Goal: Task Accomplishment & Management: Complete application form

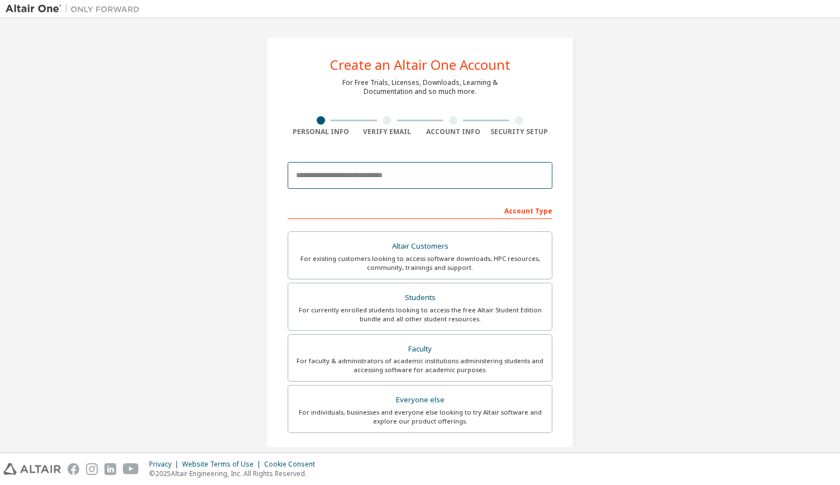
click at [356, 166] on input "email" at bounding box center [420, 175] width 265 height 27
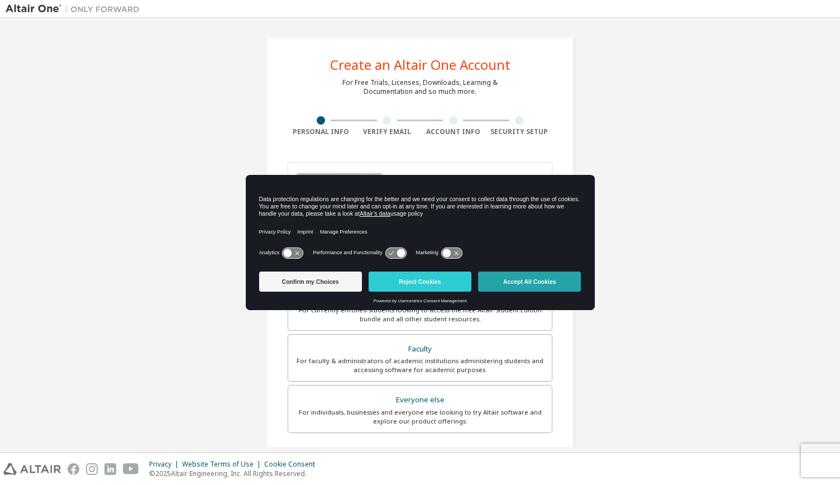
click at [508, 280] on button "Accept All Cookies" at bounding box center [529, 281] width 103 height 20
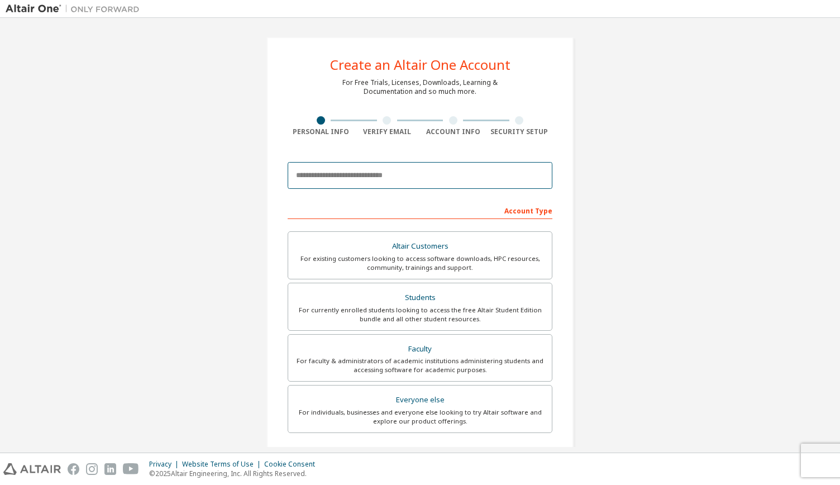
click at [413, 179] on input "email" at bounding box center [420, 175] width 265 height 27
type input "**********"
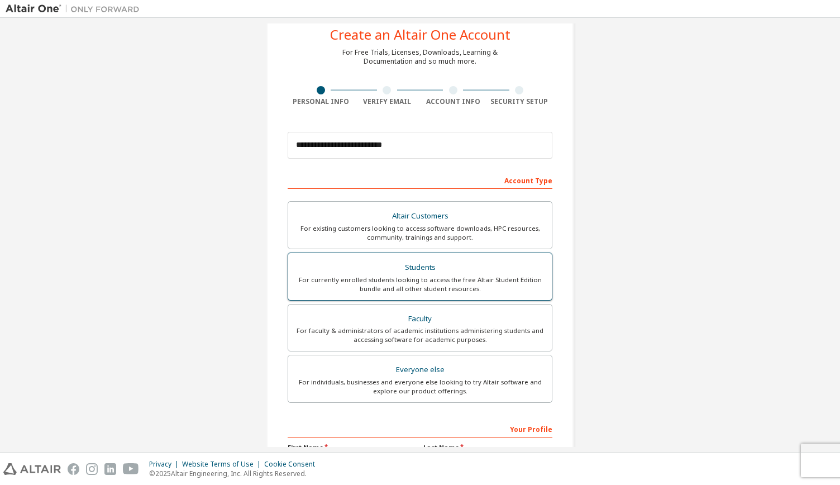
click at [448, 271] on div "Students" at bounding box center [420, 268] width 250 height 16
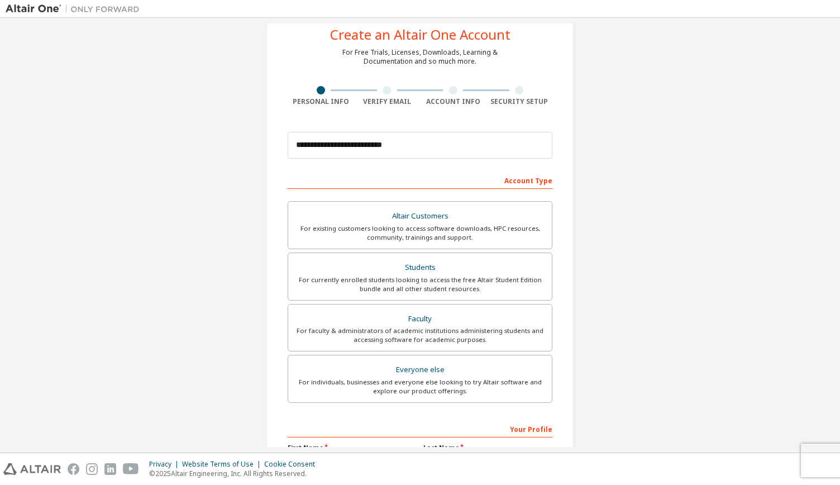
scroll to position [165, 0]
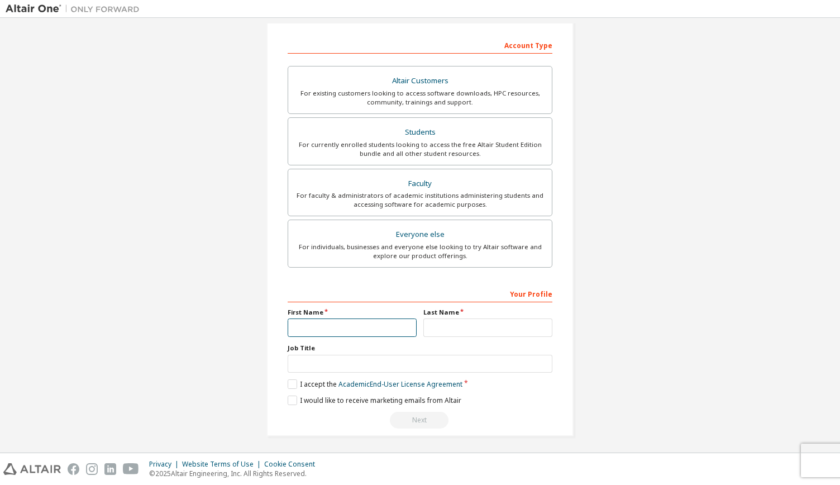
click at [348, 327] on input "text" at bounding box center [352, 327] width 129 height 18
type input "*********"
type input "********"
click at [288, 381] on label "I accept the Academic End-User License Agreement" at bounding box center [375, 383] width 175 height 9
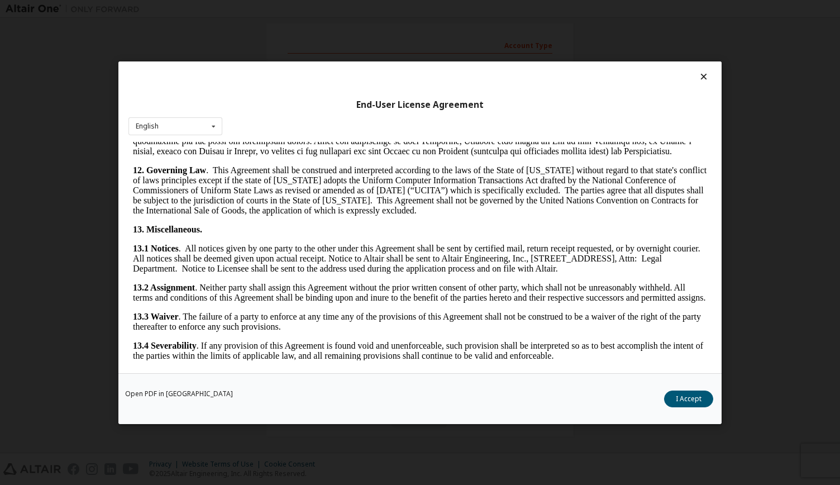
scroll to position [1785, 0]
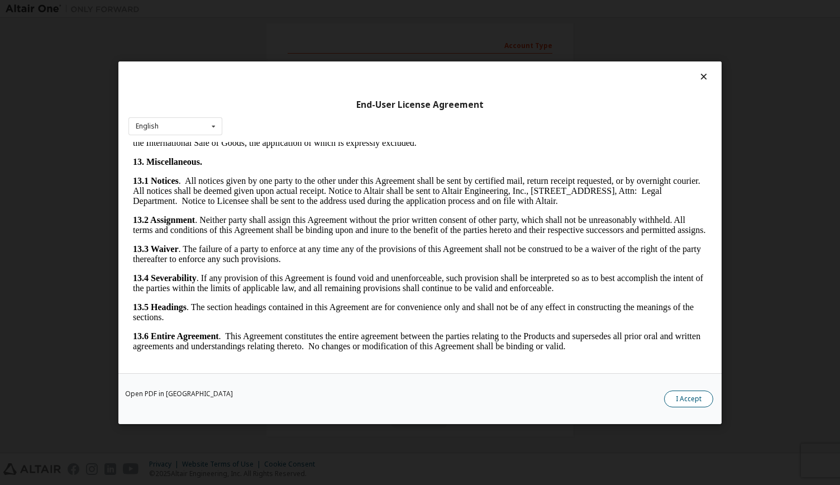
click at [678, 396] on button "I Accept" at bounding box center [688, 398] width 49 height 17
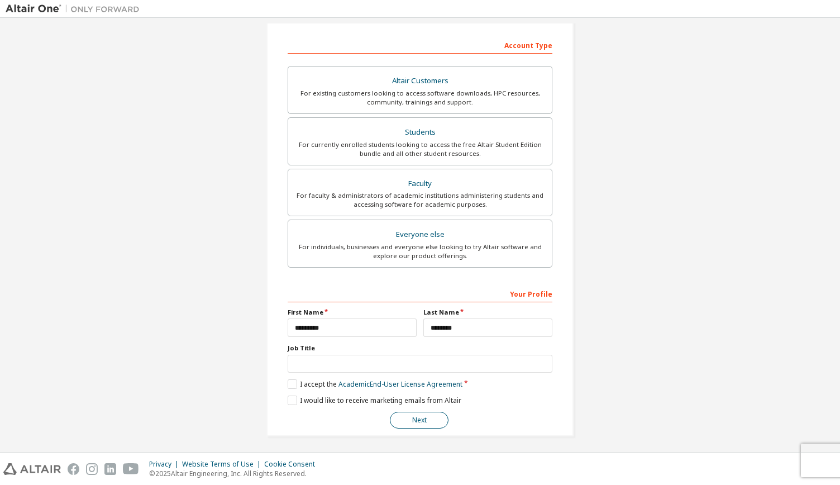
click at [415, 415] on button "Next" at bounding box center [419, 419] width 59 height 17
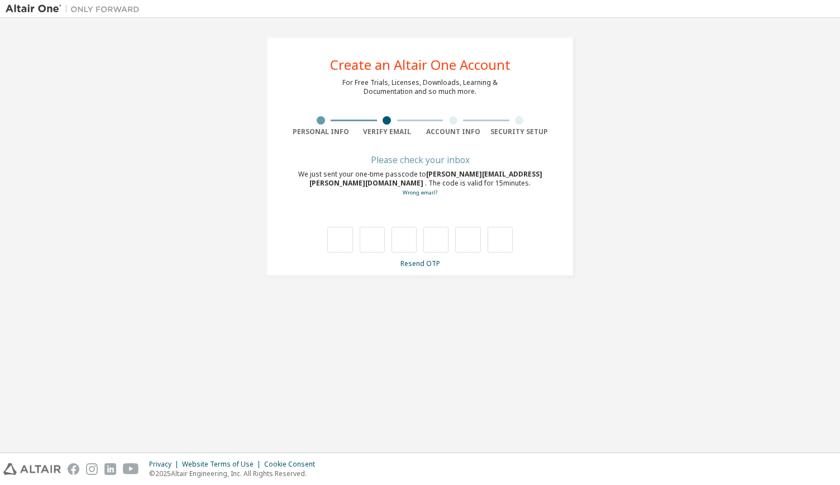
scroll to position [0, 0]
type input "*"
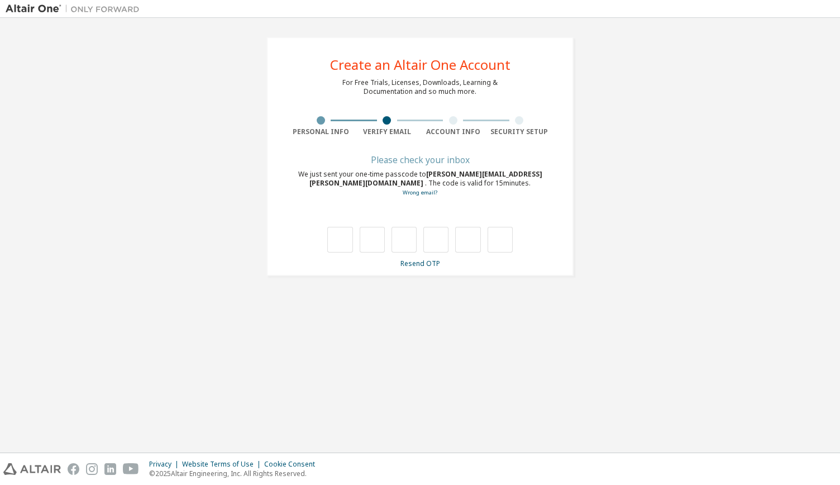
type input "*"
